Goal: Task Accomplishment & Management: Use online tool/utility

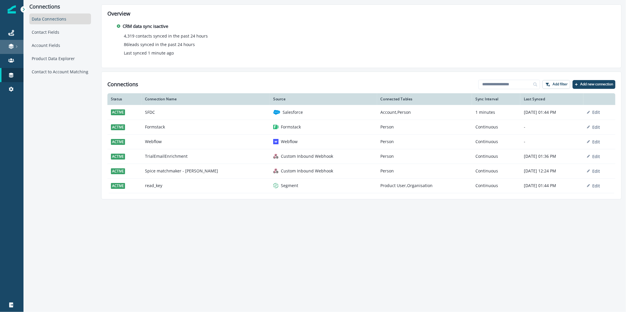
click at [15, 48] on icon at bounding box center [16, 46] width 3 height 3
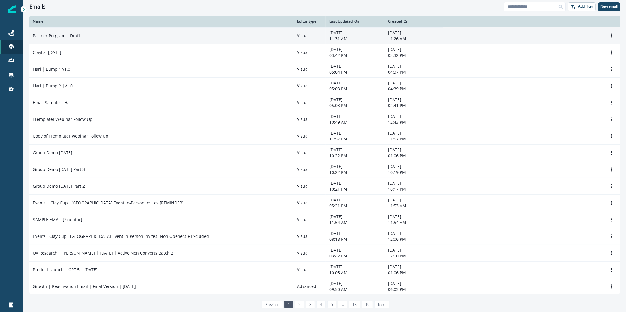
click at [163, 36] on div "Partner Program | Draft" at bounding box center [161, 36] width 257 height 6
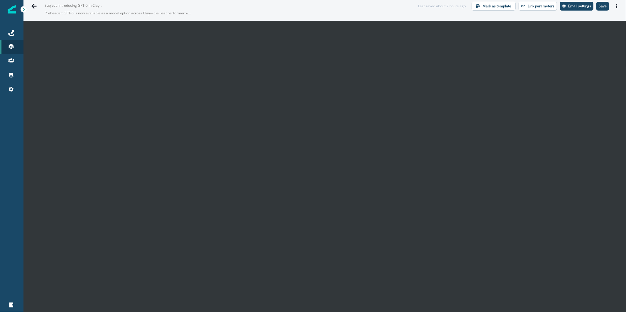
scroll to position [8, 0]
click at [599, 9] on button "Save" at bounding box center [602, 6] width 13 height 9
click at [12, 29] on div "Journeys" at bounding box center [11, 32] width 19 height 7
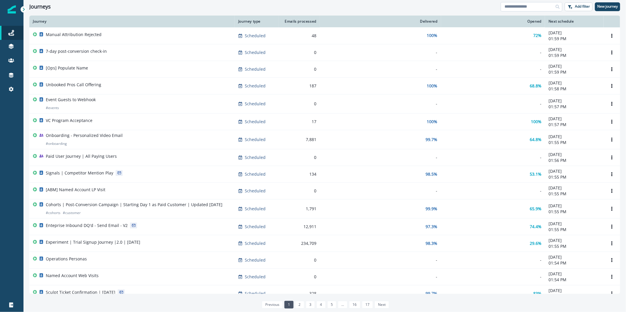
click at [521, 9] on input at bounding box center [531, 6] width 62 height 9
type input "******"
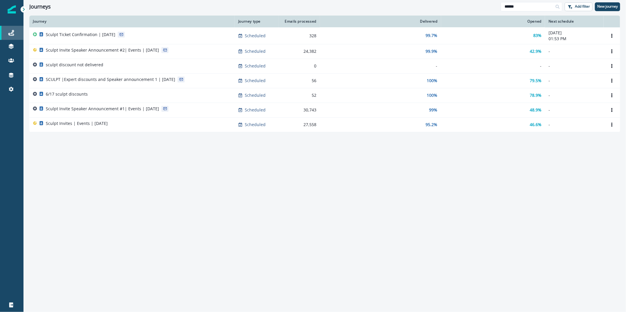
click at [14, 30] on div "Journeys" at bounding box center [11, 32] width 19 height 7
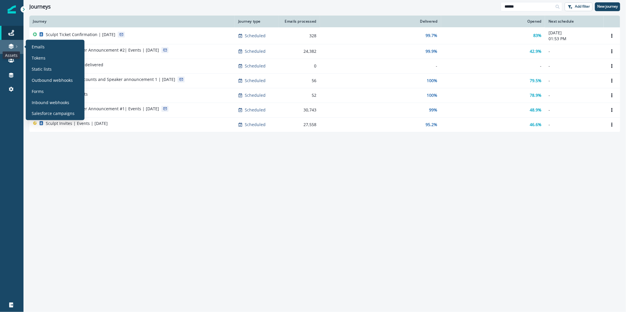
click at [13, 46] on icon at bounding box center [11, 47] width 5 height 2
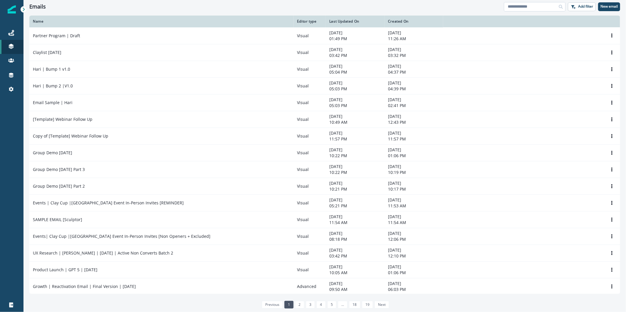
click at [527, 4] on input at bounding box center [535, 6] width 62 height 9
type input "******"
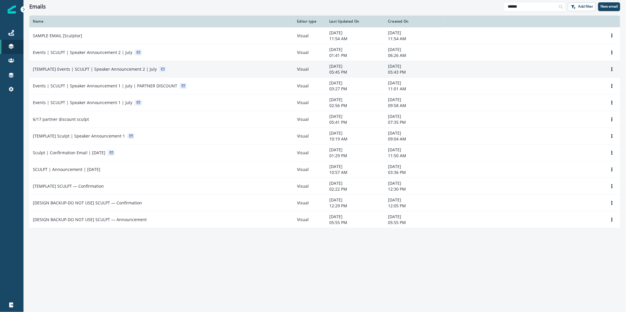
click at [115, 69] on p "[TEMPLATE] Events | SCULPT | Speaker Announcement 2 | July" at bounding box center [95, 69] width 124 height 6
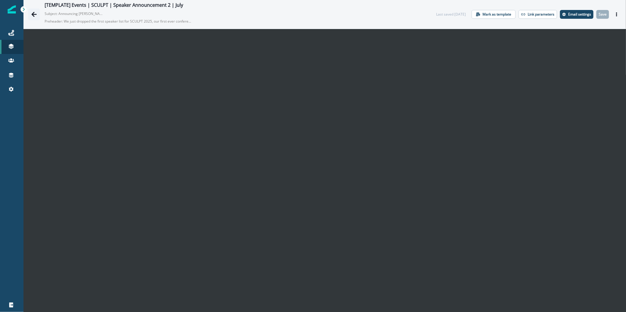
click at [34, 16] on icon "Go back" at bounding box center [34, 14] width 6 height 6
